Goal: Task Accomplishment & Management: Complete application form

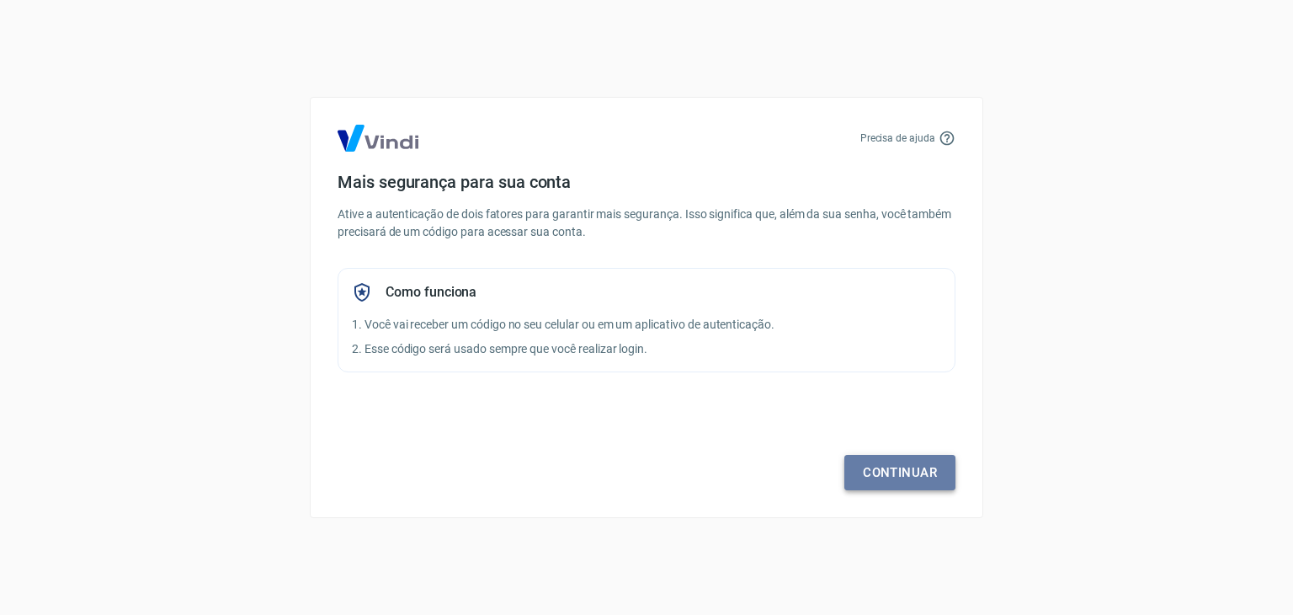
click at [881, 471] on link "Continuar" at bounding box center [899, 472] width 111 height 35
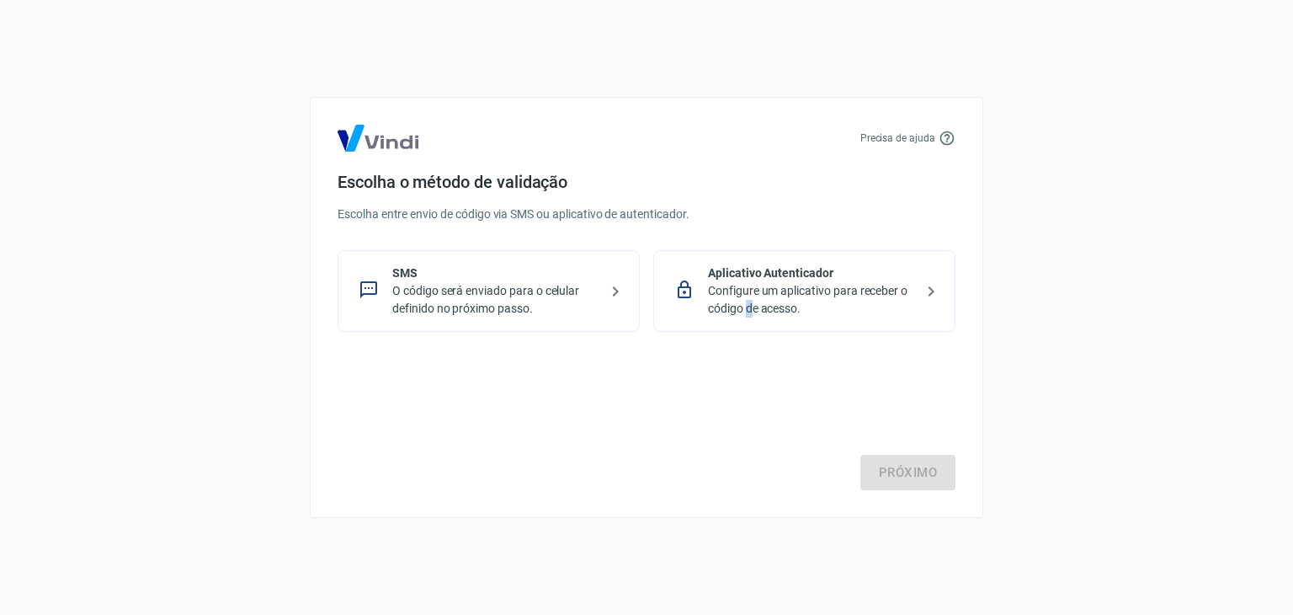
click at [749, 299] on p "Configure um aplicativo para receber o código de acesso." at bounding box center [811, 299] width 206 height 35
click at [890, 466] on link "Próximo" at bounding box center [907, 472] width 95 height 35
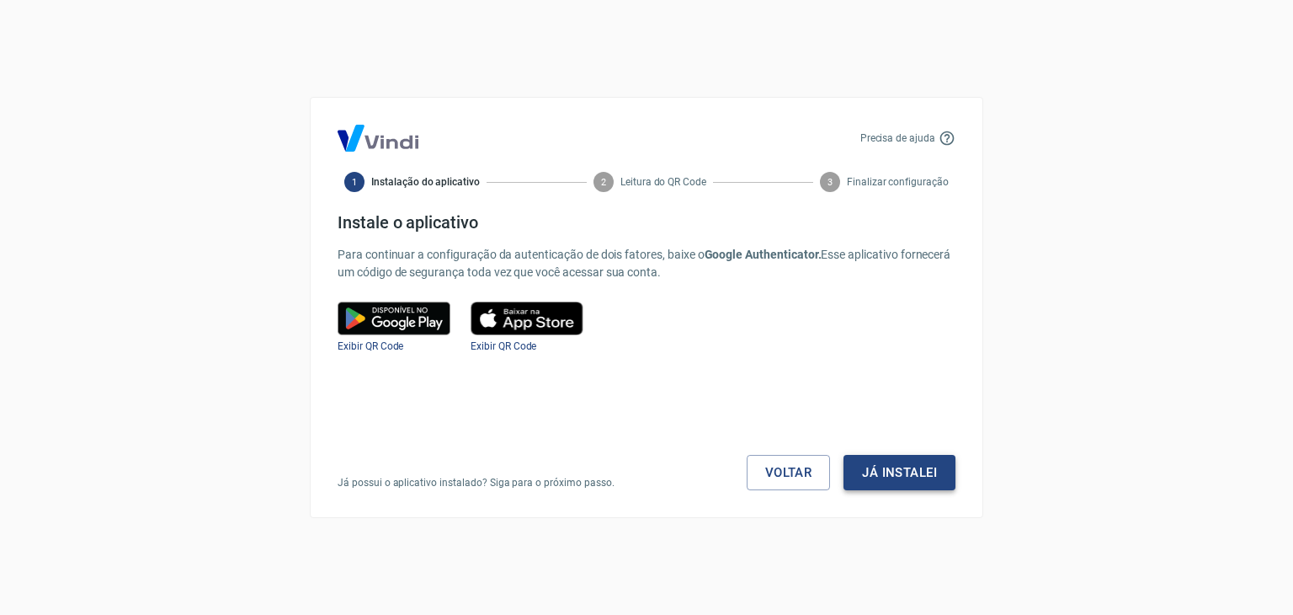
click at [910, 476] on button "Já instalei" at bounding box center [900, 472] width 112 height 35
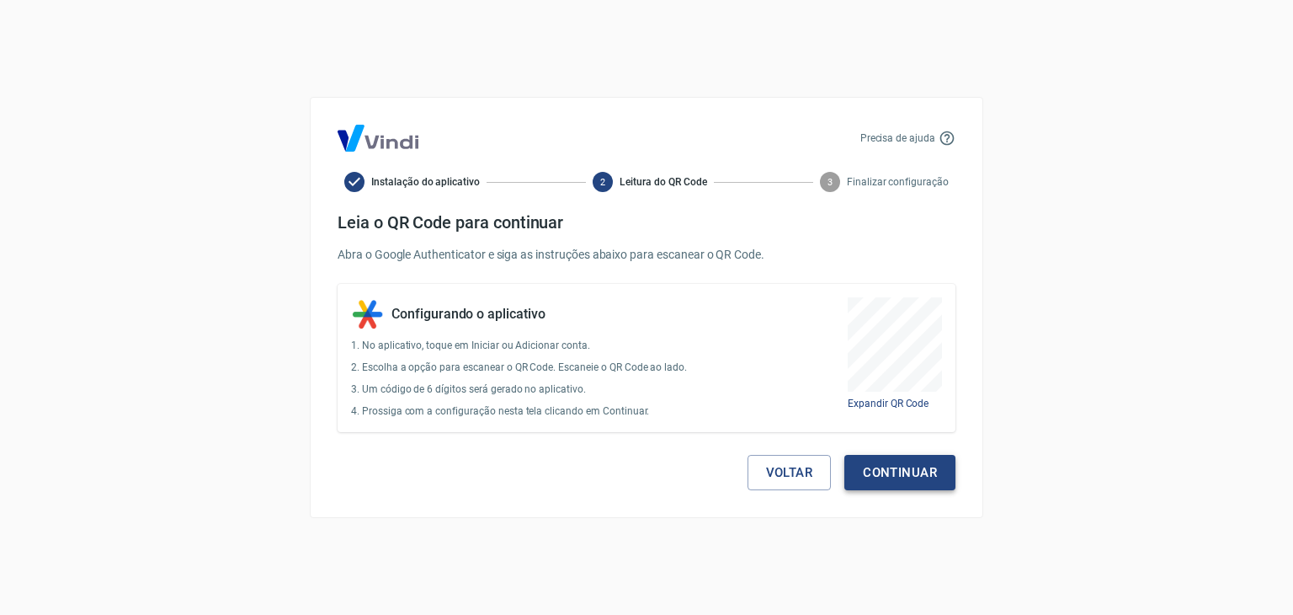
click at [926, 472] on button "Continuar" at bounding box center [899, 472] width 111 height 35
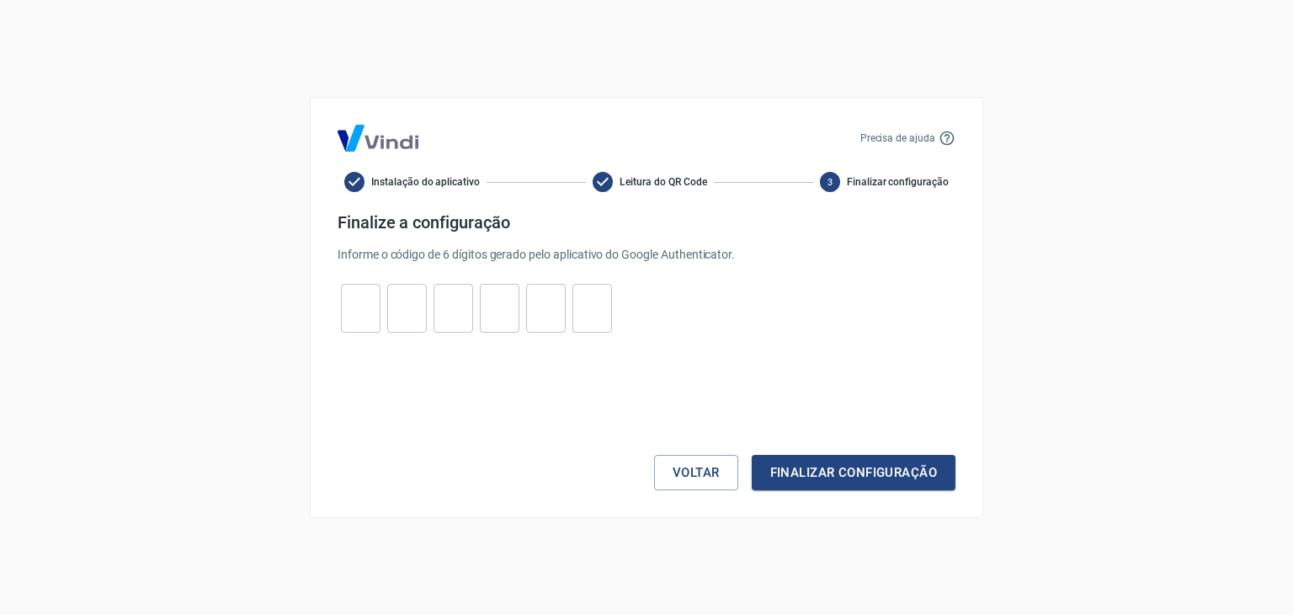
click at [358, 310] on input "tel" at bounding box center [361, 308] width 40 height 36
type input "0"
type input "6"
type input "9"
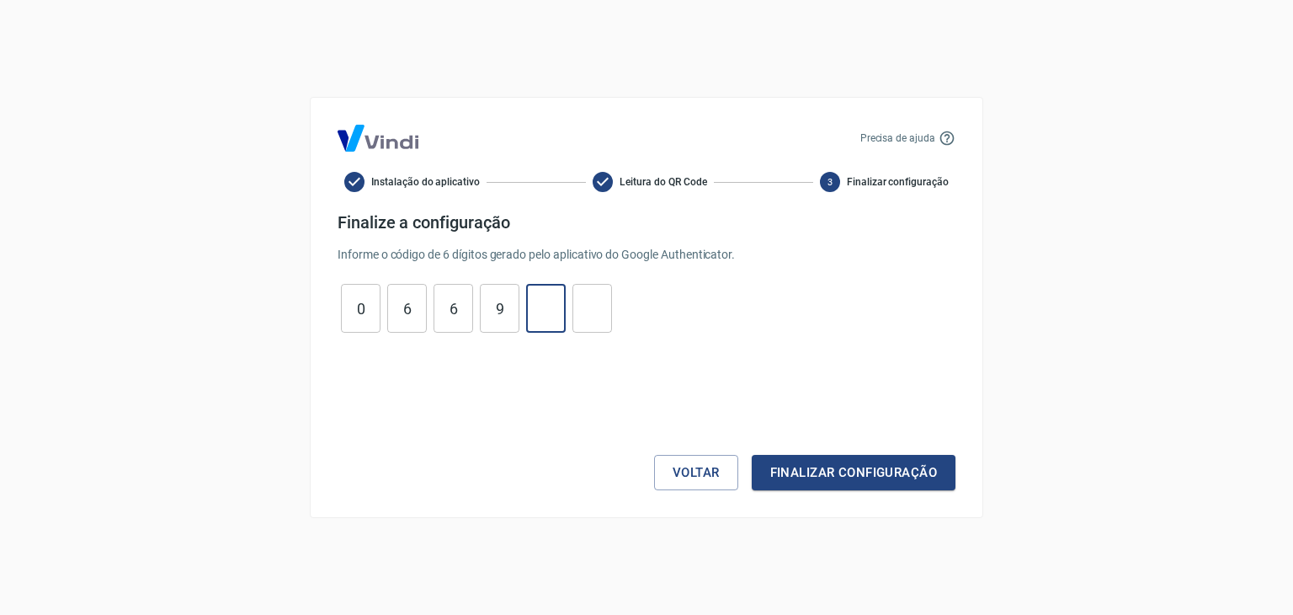
type input "3"
type input "5"
click at [913, 471] on button "Finalizar configuração" at bounding box center [854, 472] width 204 height 35
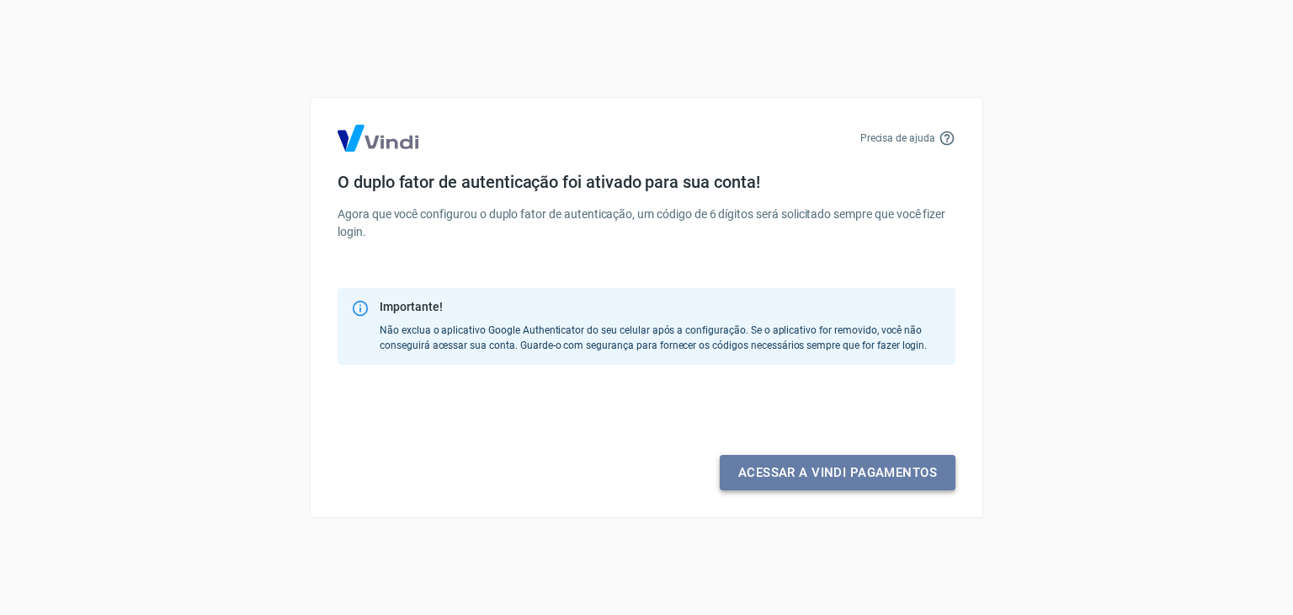
click at [834, 471] on link "Acessar a Vindi pagamentos" at bounding box center [838, 472] width 236 height 35
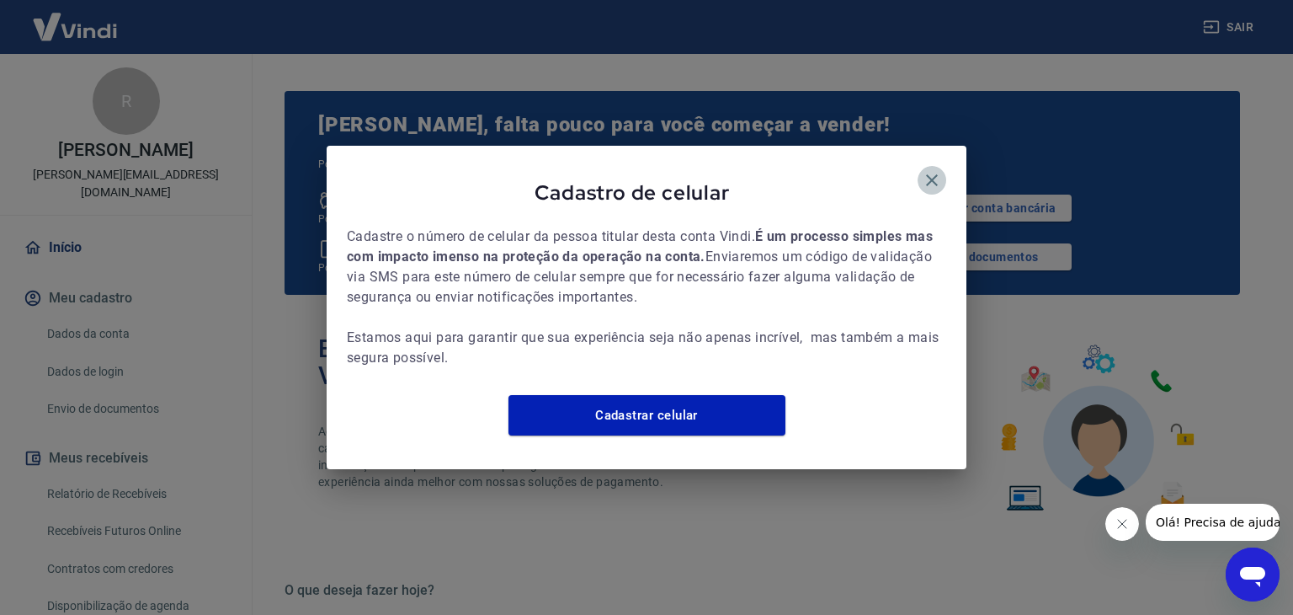
click at [929, 170] on icon "button" at bounding box center [932, 180] width 20 height 20
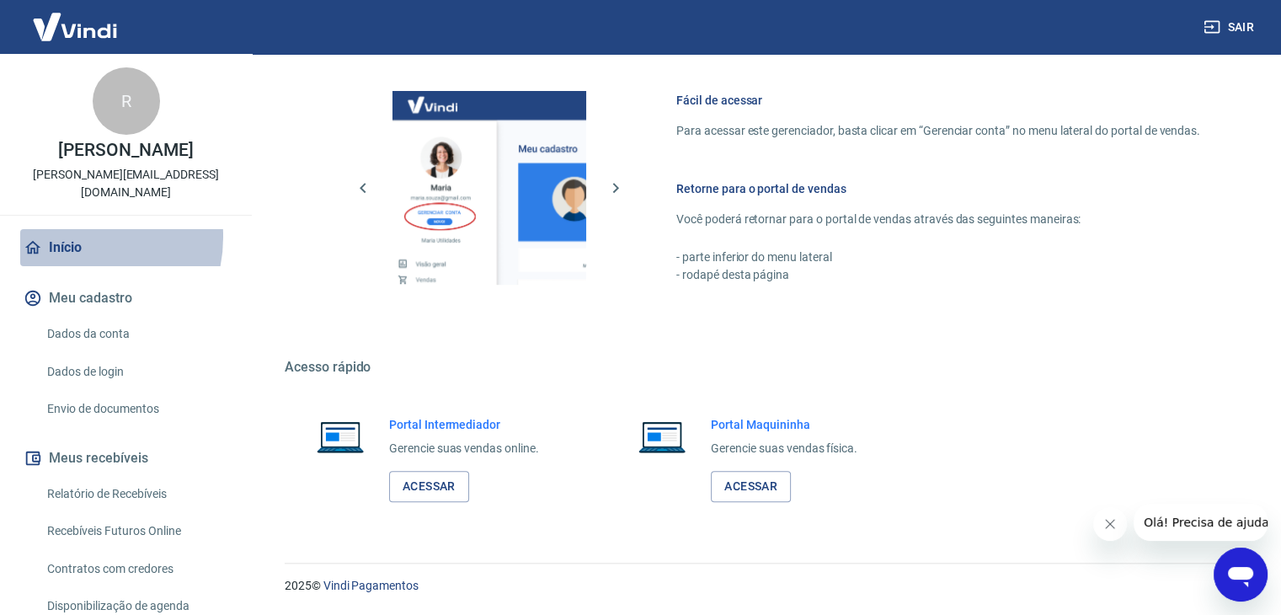
click at [71, 229] on link "Início" at bounding box center [125, 247] width 211 height 37
click at [77, 229] on link "Início" at bounding box center [125, 247] width 211 height 37
click at [431, 488] on link "Acessar" at bounding box center [429, 486] width 80 height 31
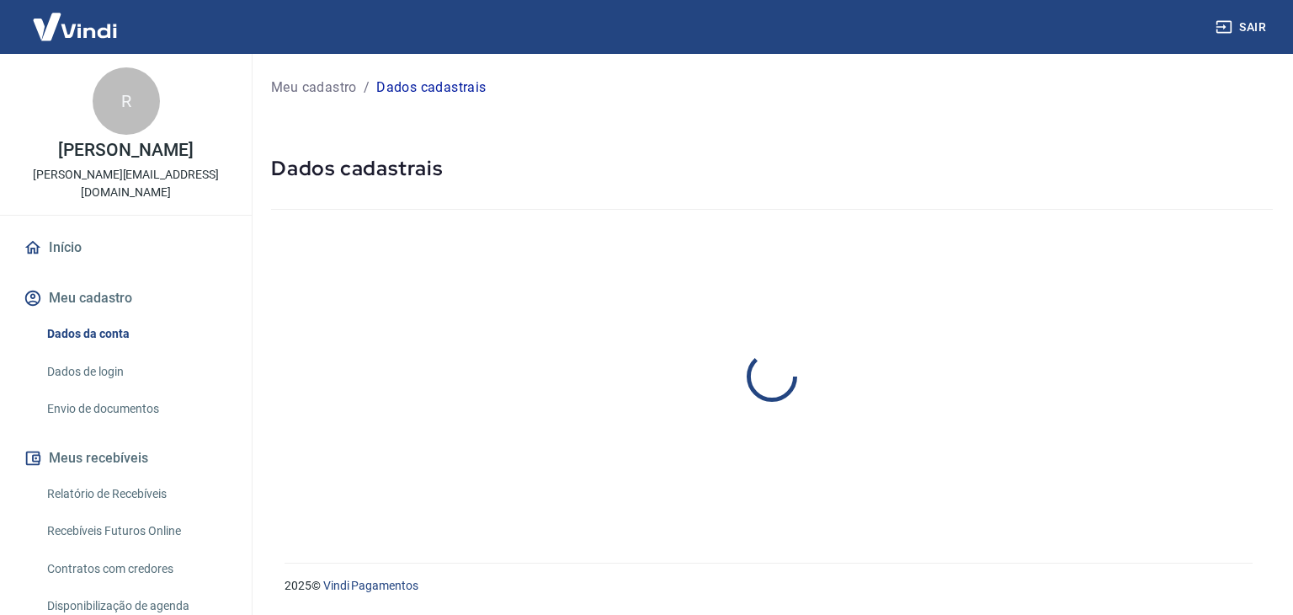
select select "PR"
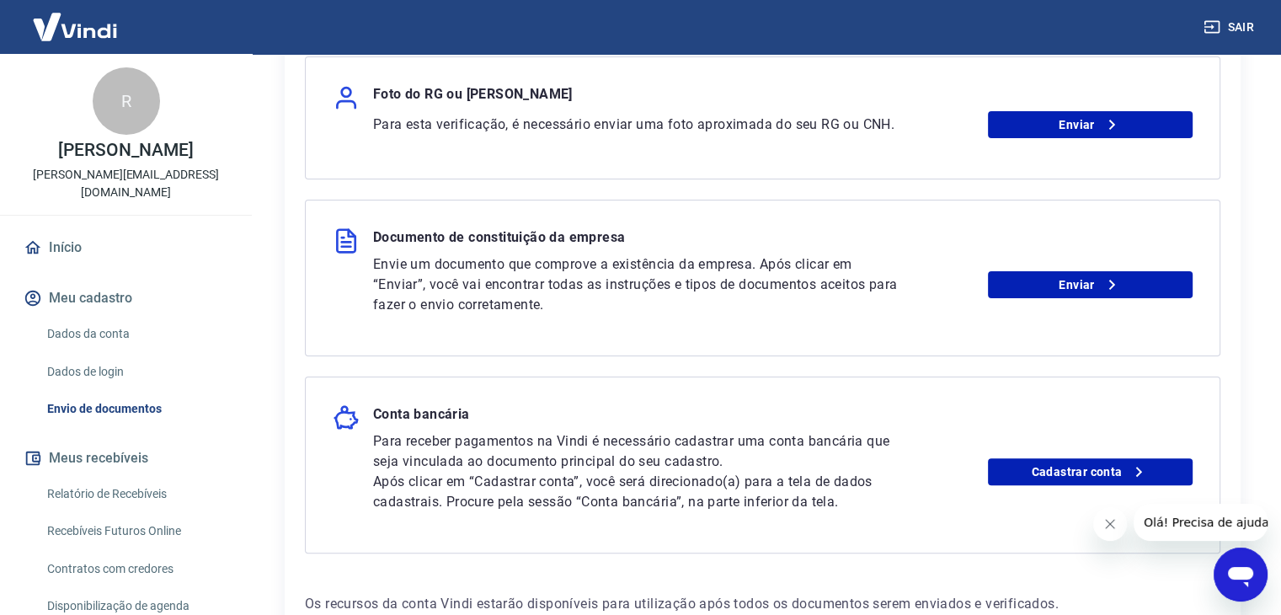
scroll to position [251, 0]
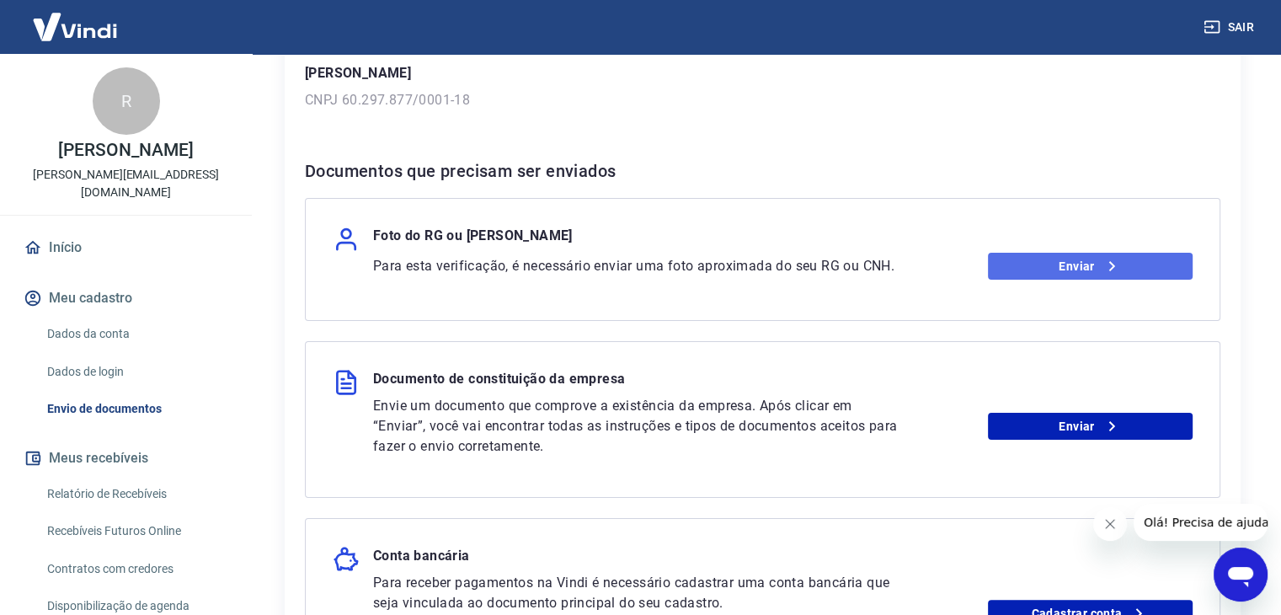
click at [1020, 258] on link "Enviar" at bounding box center [1090, 266] width 205 height 27
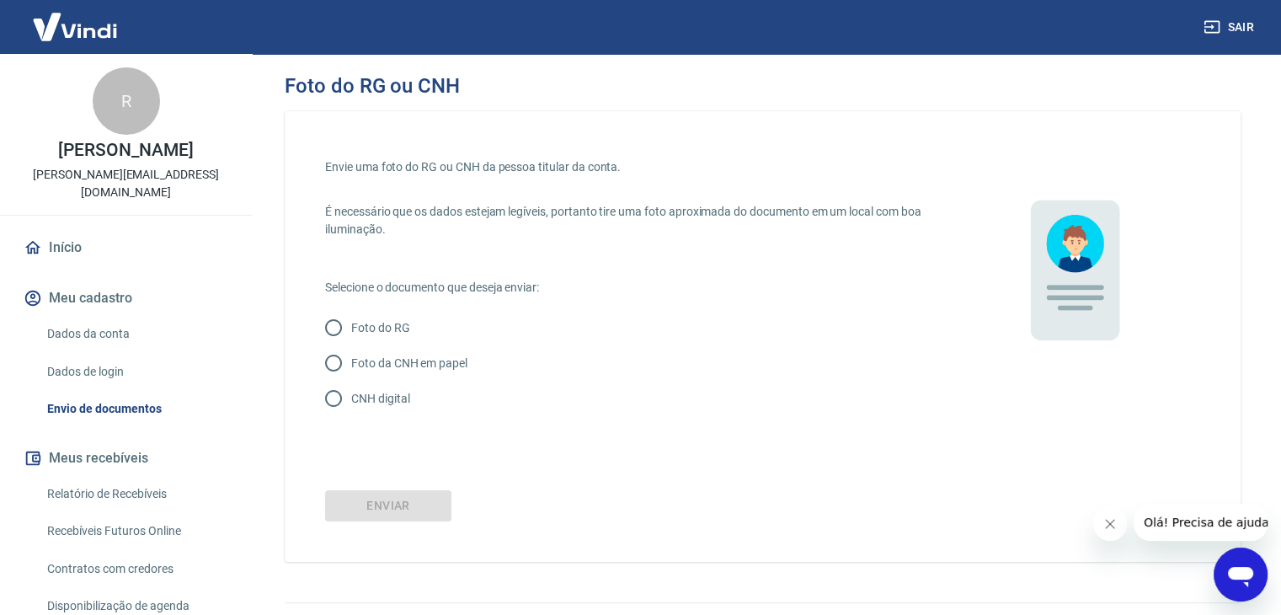
click at [331, 399] on input "CNH digital" at bounding box center [333, 398] width 35 height 35
radio input "true"
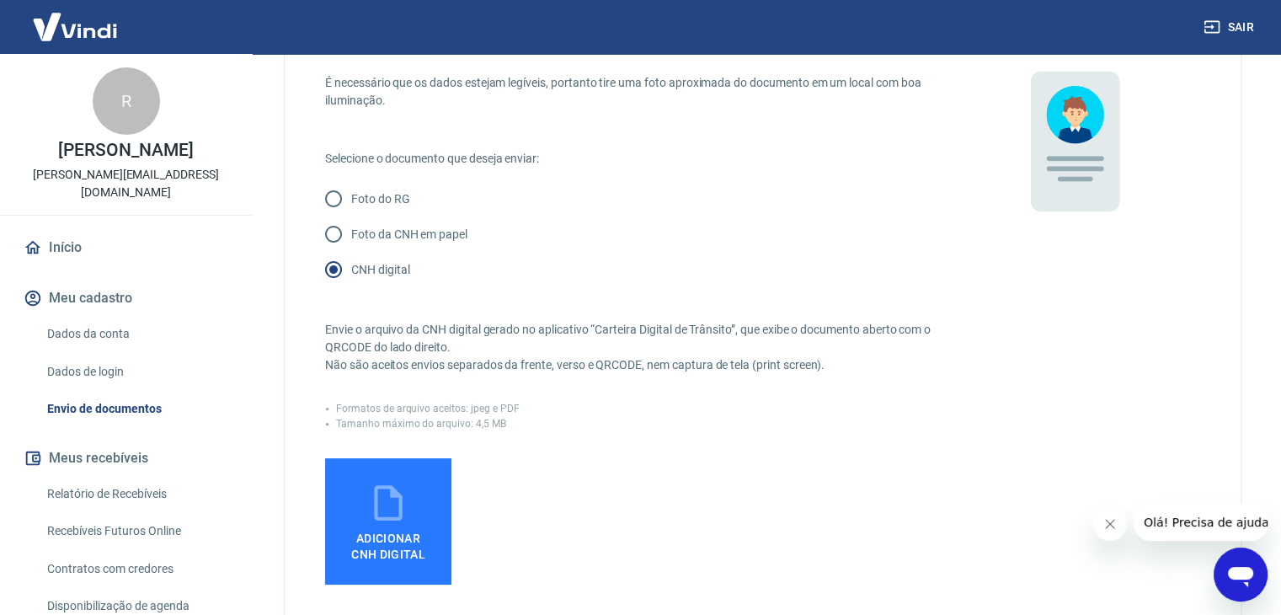
scroll to position [168, 0]
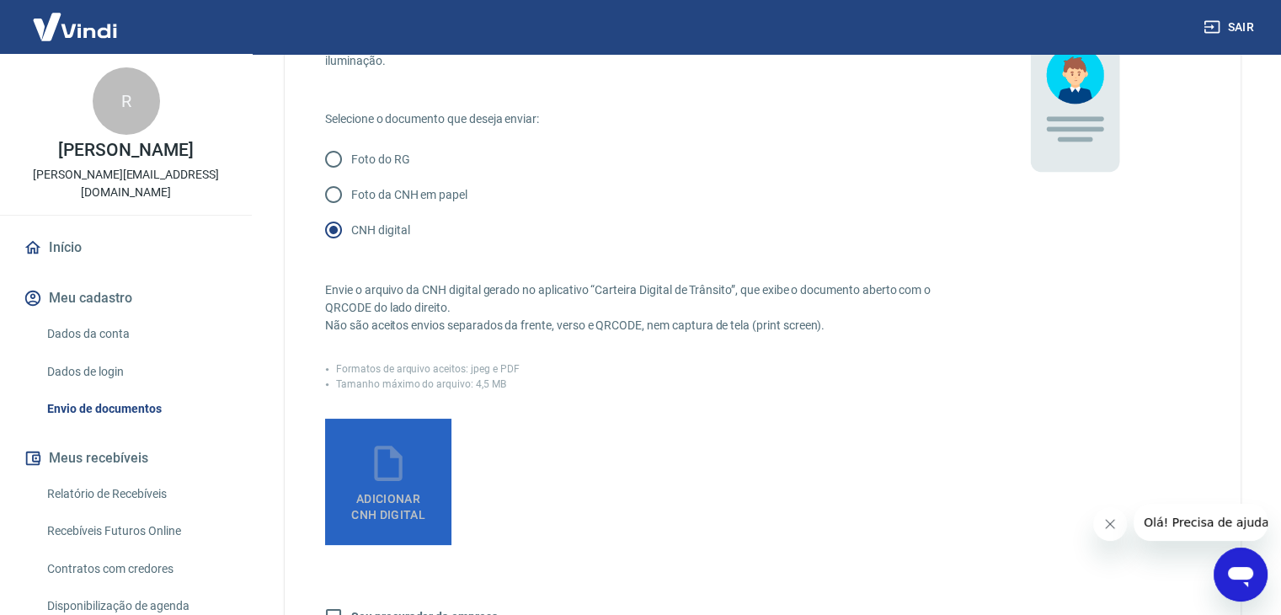
click at [389, 476] on icon at bounding box center [388, 463] width 42 height 42
click at [0, 0] on input "Adicionar CNH Digital" at bounding box center [0, 0] width 0 height 0
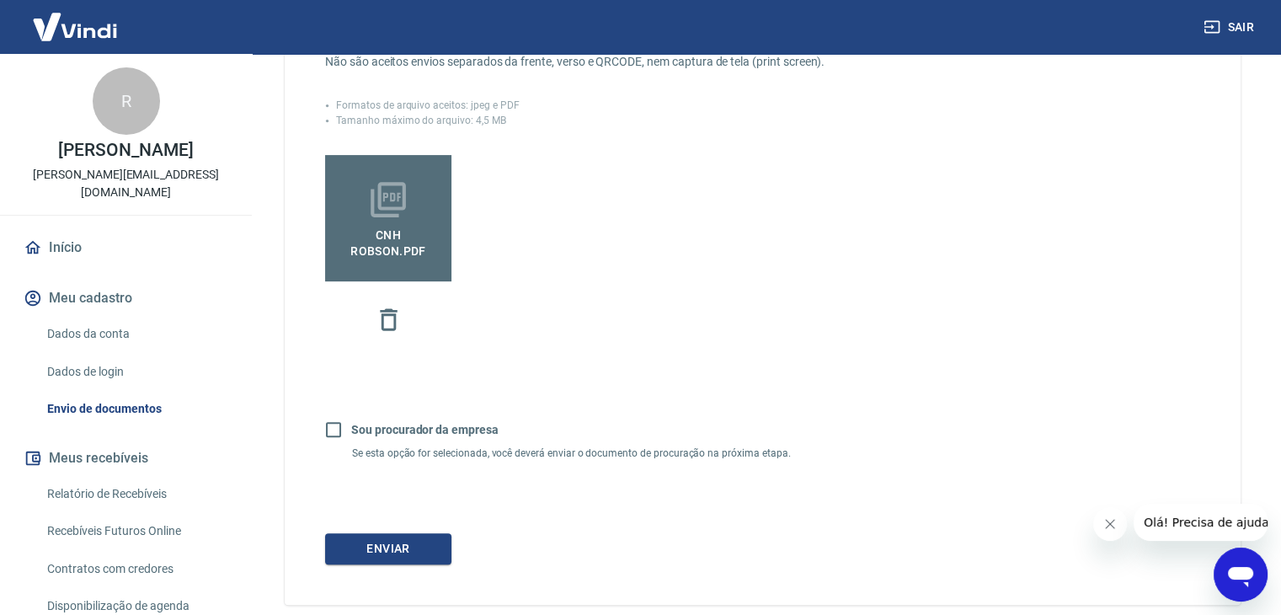
scroll to position [505, 0]
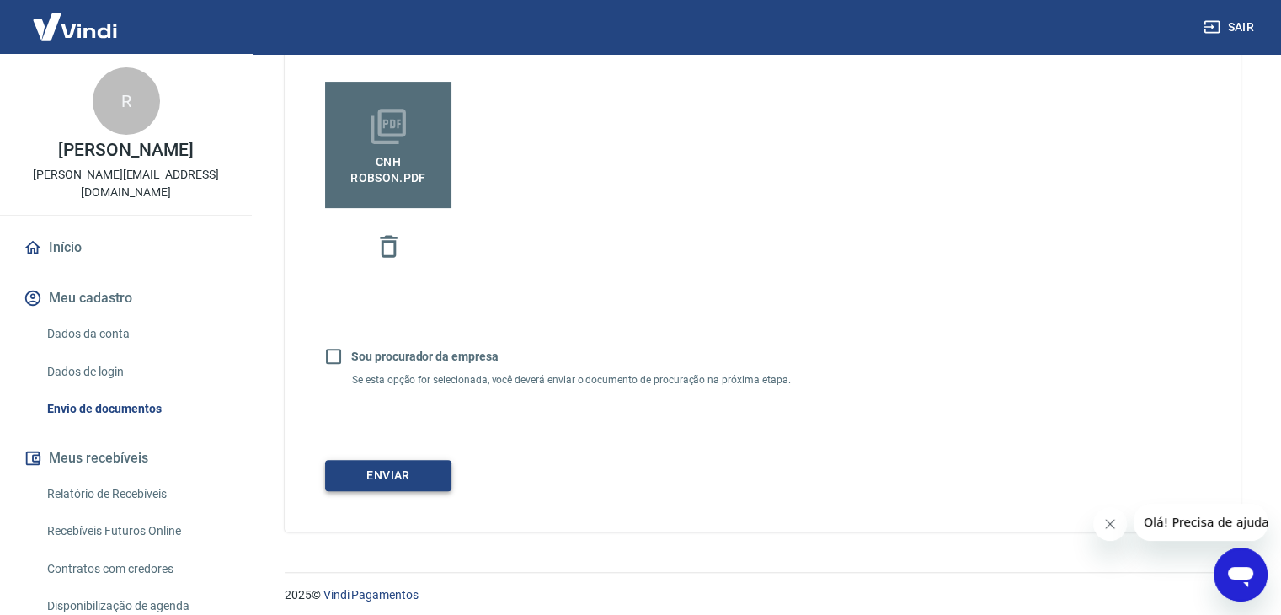
click at [423, 472] on button "Enviar" at bounding box center [388, 475] width 126 height 31
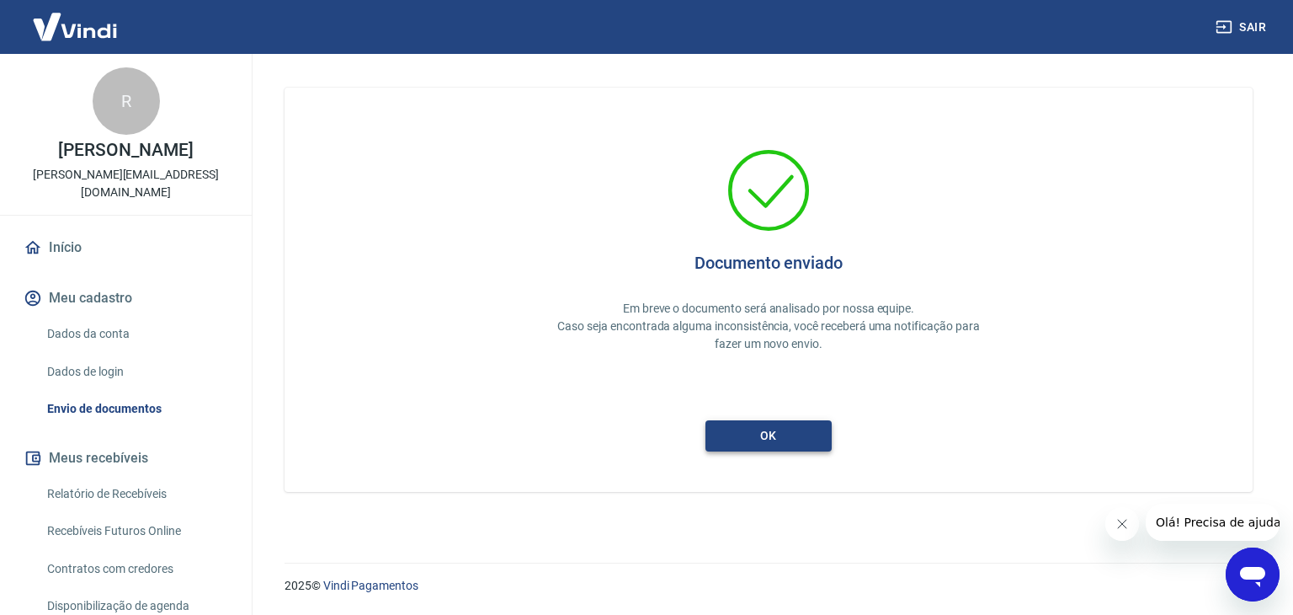
click at [754, 435] on button "ok" at bounding box center [769, 435] width 126 height 31
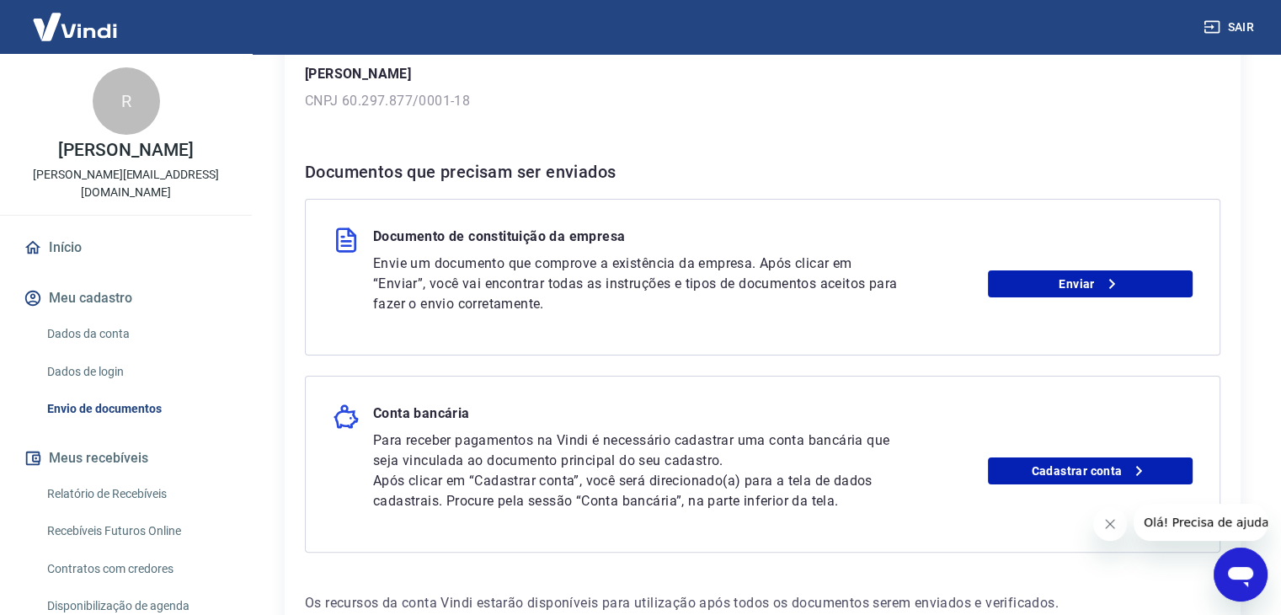
scroll to position [253, 0]
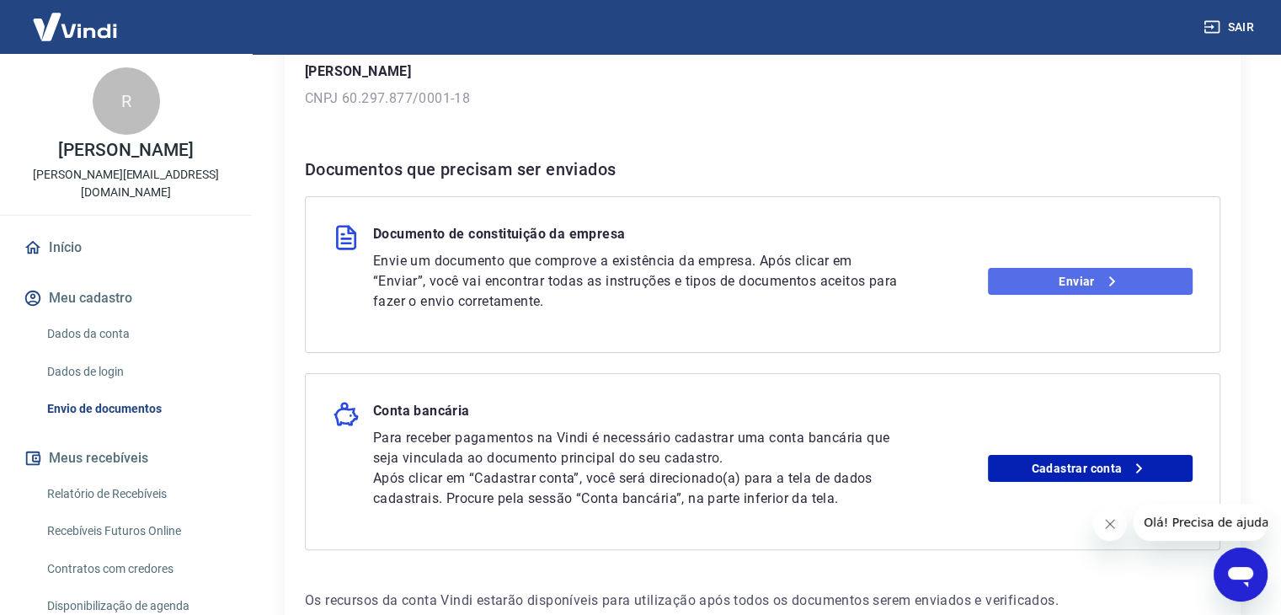
click at [1043, 271] on link "Enviar" at bounding box center [1090, 281] width 205 height 27
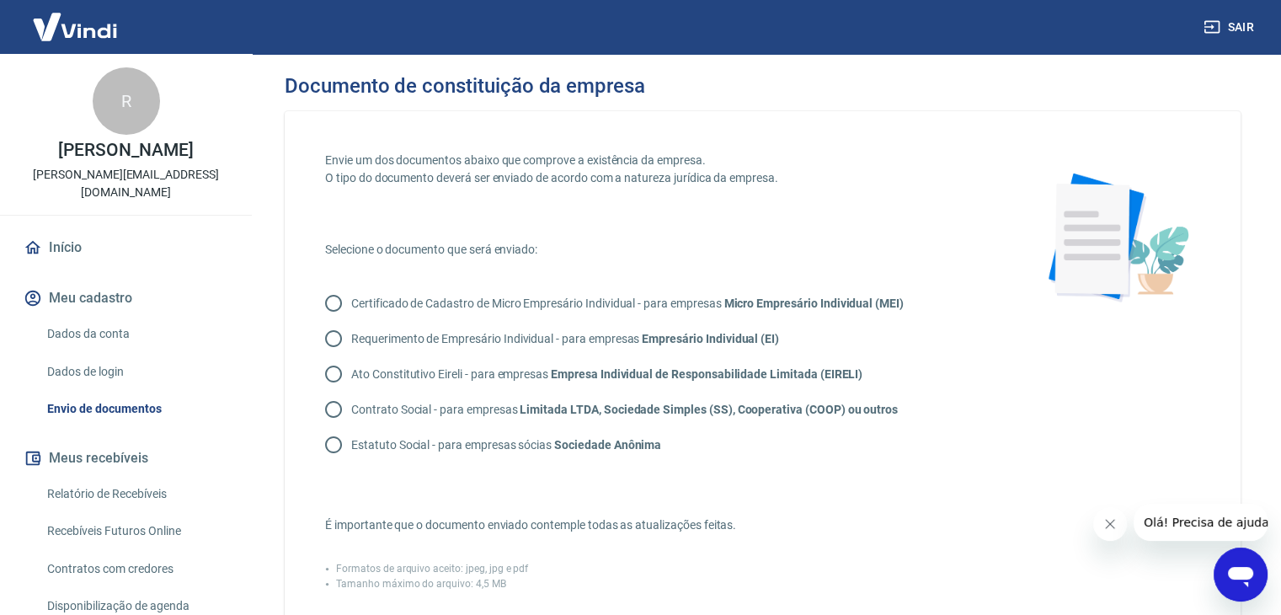
scroll to position [84, 0]
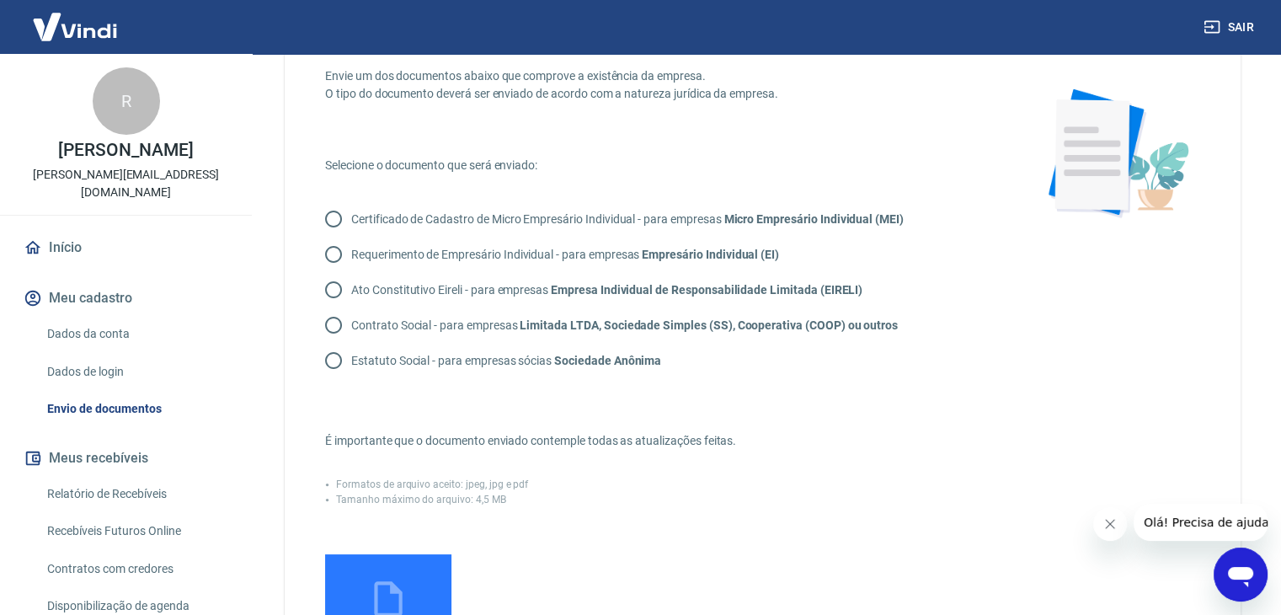
click at [332, 326] on input "Contrato Social - para empresas Limitada LTDA, Sociedade Simples (SS), Cooperat…" at bounding box center [333, 324] width 35 height 35
radio input "true"
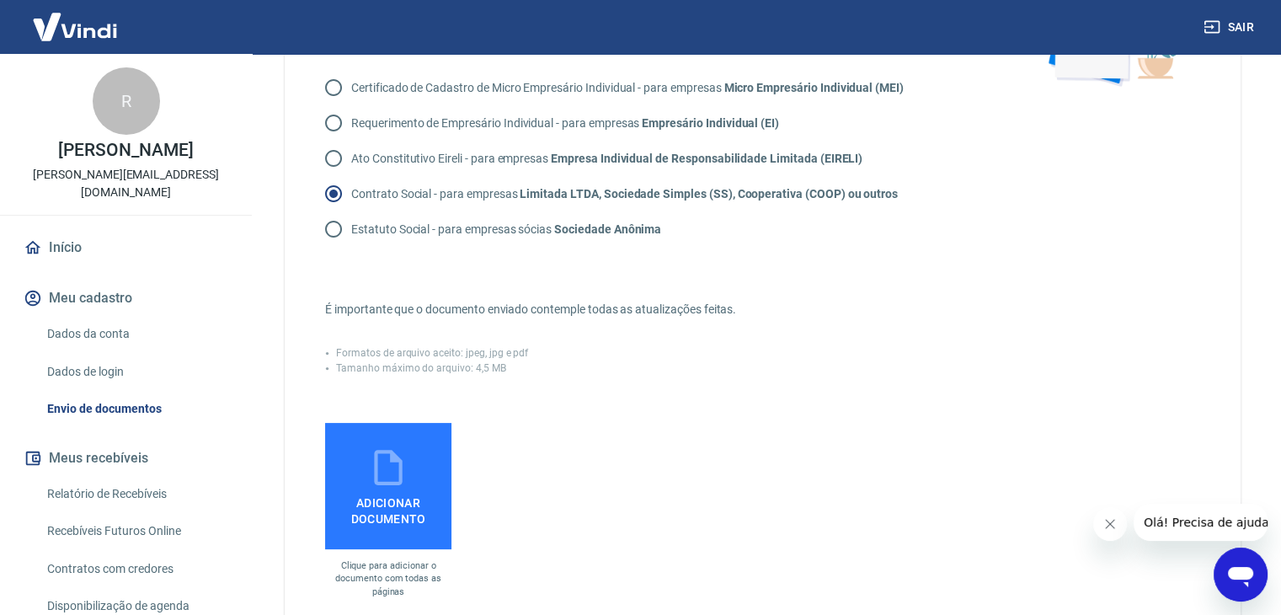
scroll to position [253, 0]
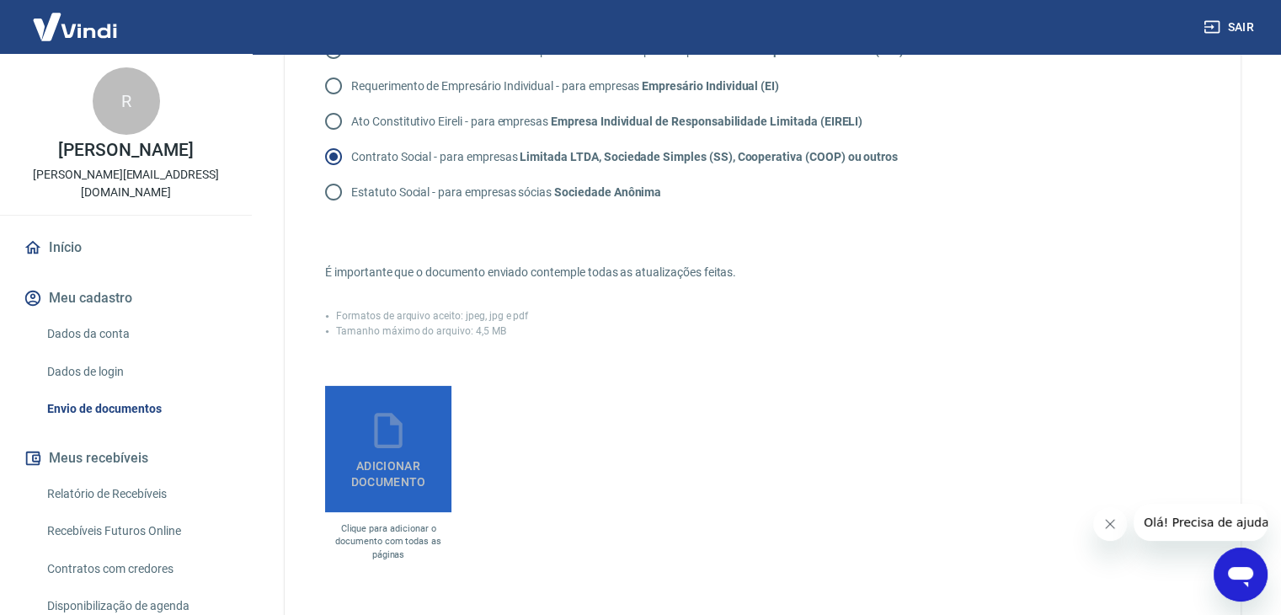
click at [377, 435] on icon at bounding box center [388, 430] width 42 height 42
click at [0, 0] on input "Adicionar documento" at bounding box center [0, 0] width 0 height 0
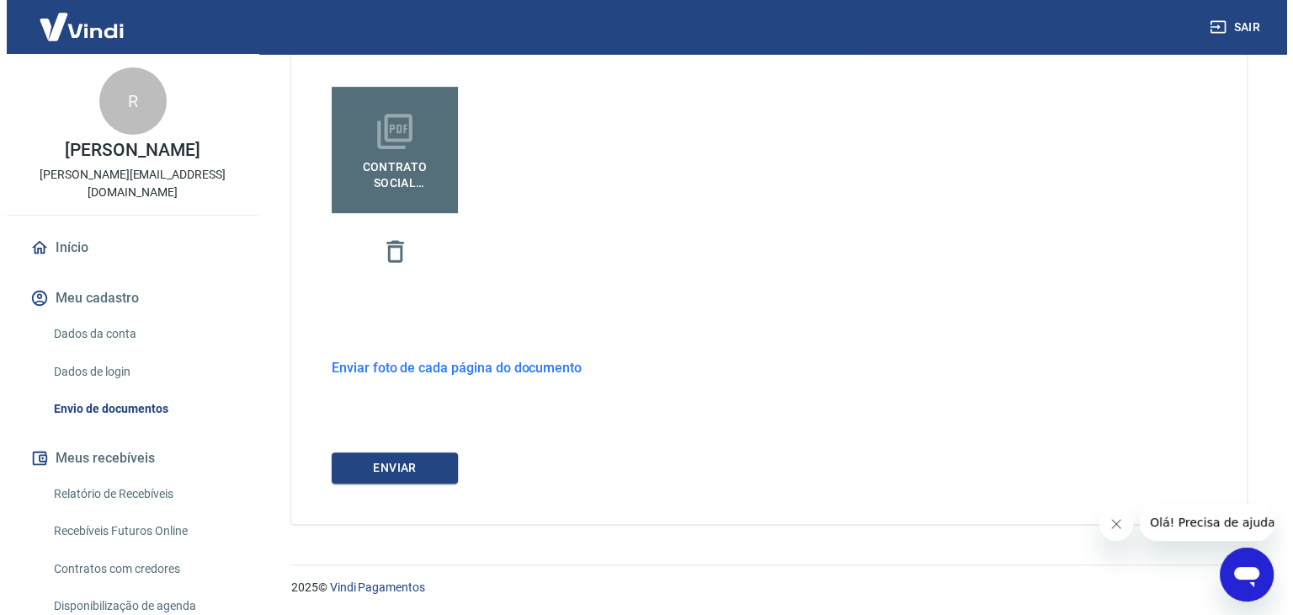
scroll to position [552, 0]
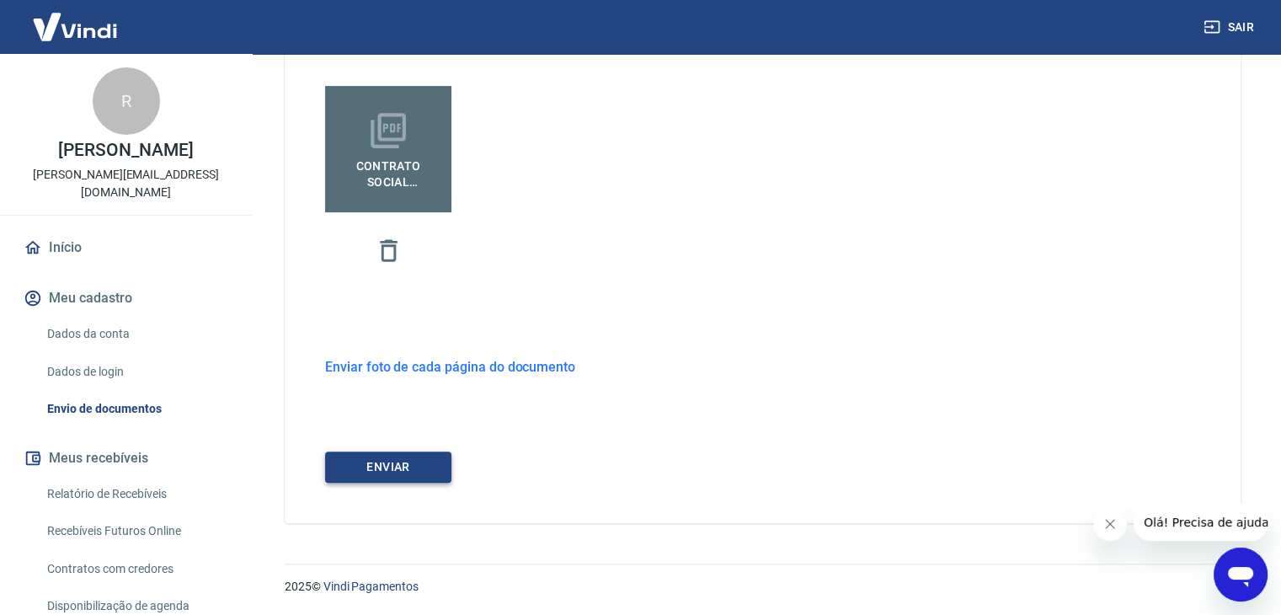
click at [411, 463] on button "ENVIAR" at bounding box center [388, 466] width 126 height 31
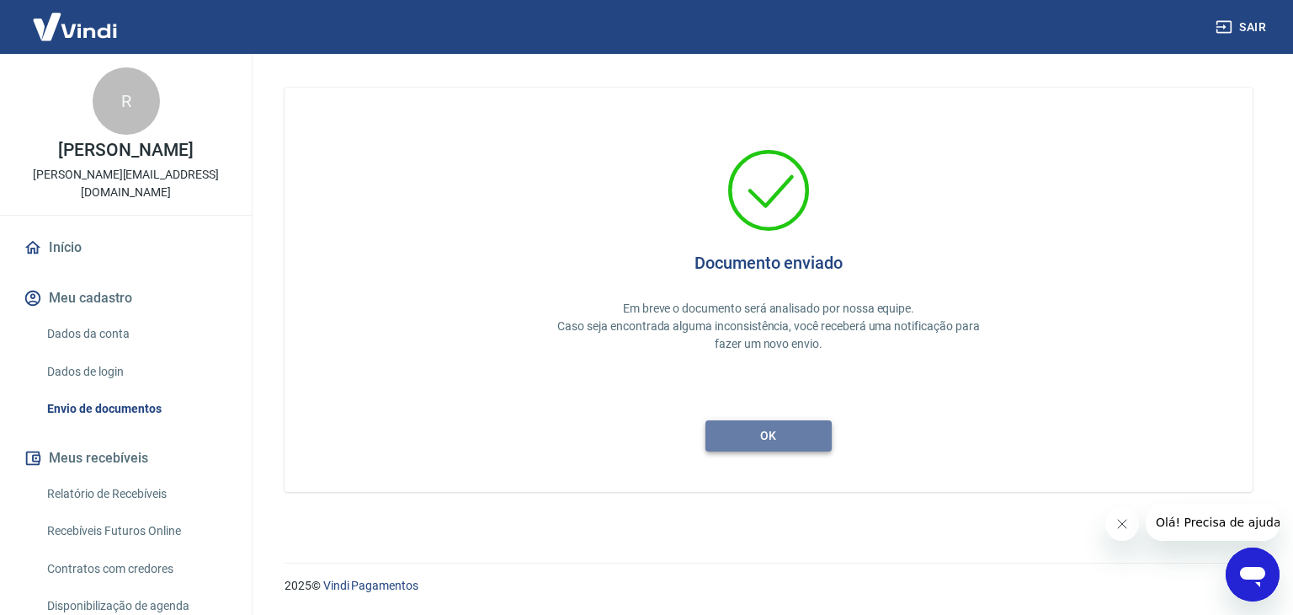
click at [758, 429] on button "ok" at bounding box center [769, 435] width 126 height 31
